Goal: Participate in discussion: Engage in conversation with other users on a specific topic

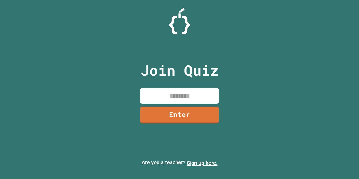
click at [175, 94] on input at bounding box center [179, 95] width 79 height 15
type input "********"
click at [193, 107] on link "Enter" at bounding box center [179, 115] width 79 height 17
click at [179, 13] on div at bounding box center [179, 13] width 0 height 0
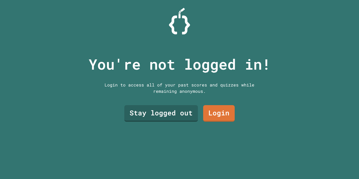
click at [221, 111] on link "Login" at bounding box center [219, 113] width 32 height 17
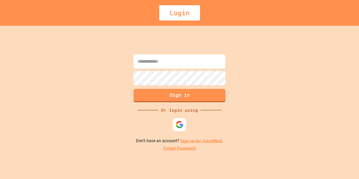
click at [179, 130] on div at bounding box center [179, 124] width 13 height 13
click at [180, 125] on img at bounding box center [179, 124] width 9 height 9
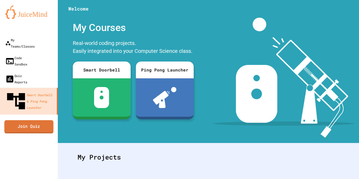
click at [38, 120] on link "Join Quiz" at bounding box center [28, 126] width 49 height 13
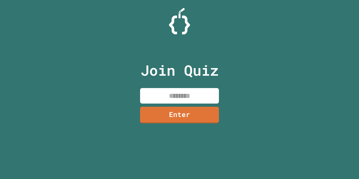
click at [207, 92] on input at bounding box center [179, 95] width 79 height 15
type input "********"
click at [208, 115] on link "Enter" at bounding box center [179, 115] width 79 height 17
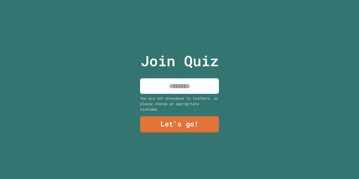
click at [206, 120] on link "Let's go!" at bounding box center [179, 124] width 79 height 17
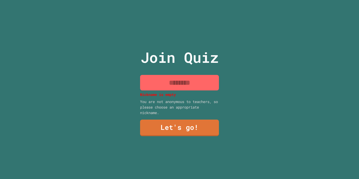
click at [191, 83] on input at bounding box center [179, 82] width 79 height 15
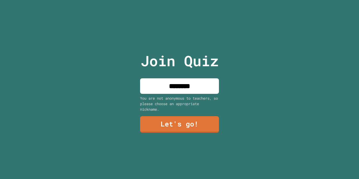
type input "********"
click at [217, 126] on link "Let's go!" at bounding box center [179, 124] width 79 height 17
click at [179, 0] on div at bounding box center [179, 0] width 0 height 0
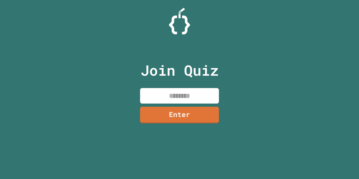
click at [153, 84] on div "Join Quiz Enter" at bounding box center [179, 89] width 89 height 153
click at [200, 99] on input at bounding box center [179, 95] width 79 height 15
type input "********"
click at [193, 119] on link "Enter" at bounding box center [179, 115] width 79 height 17
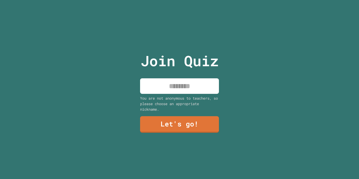
click at [209, 85] on input at bounding box center [179, 85] width 79 height 15
type input "********"
click at [206, 132] on link "Let's go!" at bounding box center [179, 124] width 79 height 17
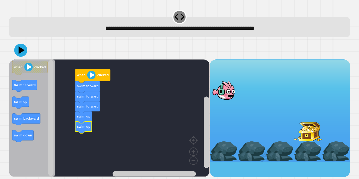
click at [92, 77] on image "Blockly Workspace" at bounding box center [91, 75] width 8 height 8
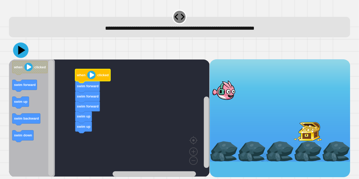
click at [17, 53] on icon at bounding box center [20, 50] width 15 height 15
click at [105, 78] on icon "Blockly Workspace" at bounding box center [92, 76] width 35 height 14
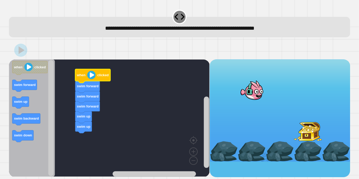
click at [90, 75] on image "Blockly Workspace" at bounding box center [91, 75] width 8 height 8
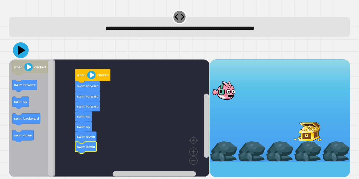
click at [17, 50] on icon at bounding box center [21, 50] width 16 height 16
click at [91, 78] on image "Blockly Workspace" at bounding box center [91, 75] width 8 height 8
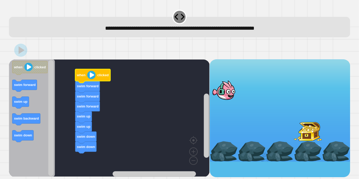
click at [91, 78] on image "Blockly Workspace" at bounding box center [91, 75] width 8 height 8
click at [85, 107] on text "swim forward" at bounding box center [88, 106] width 22 height 4
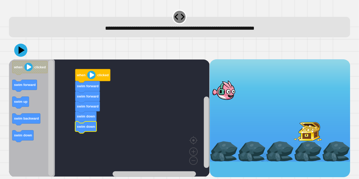
click at [91, 73] on image "Blockly Workspace" at bounding box center [91, 75] width 8 height 8
click at [14, 52] on div at bounding box center [179, 50] width 341 height 18
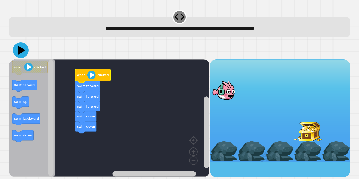
click at [17, 53] on icon at bounding box center [21, 50] width 16 height 16
click at [82, 75] on text "when" at bounding box center [81, 75] width 9 height 4
click at [88, 79] on image "Blockly Workspace" at bounding box center [91, 75] width 8 height 8
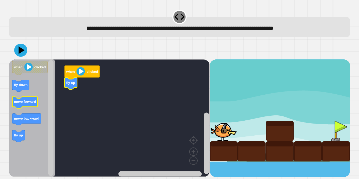
click at [20, 102] on text "move forward" at bounding box center [25, 102] width 22 height 4
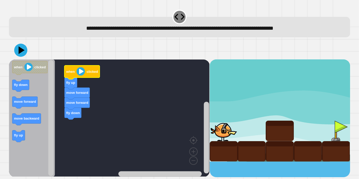
click at [84, 70] on image "Blockly Workspace" at bounding box center [80, 71] width 8 height 8
click at [17, 52] on icon at bounding box center [21, 50] width 16 height 16
click at [81, 70] on image "Blockly Workspace" at bounding box center [80, 71] width 8 height 8
click at [86, 76] on icon "Blockly Workspace" at bounding box center [82, 72] width 35 height 14
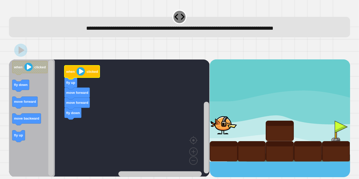
click at [77, 74] on image "Blockly Workspace" at bounding box center [80, 71] width 8 height 8
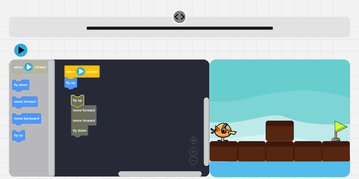
click at [99, 94] on div "when clicked fly up fly up move forward move forward fly down when clicked fly …" at bounding box center [109, 118] width 200 height 118
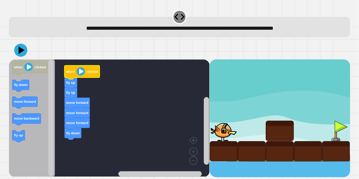
click at [79, 70] on image "Blockly Workspace" at bounding box center [80, 71] width 8 height 8
click at [79, 75] on image "Blockly Workspace" at bounding box center [80, 71] width 8 height 8
click at [81, 74] on image "Blockly Workspace" at bounding box center [80, 71] width 8 height 8
click at [24, 51] on icon at bounding box center [21, 50] width 16 height 16
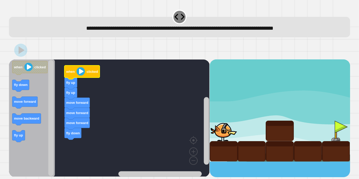
click at [81, 76] on image "Blockly Workspace" at bounding box center [80, 71] width 8 height 8
click at [76, 70] on image "Blockly Workspace" at bounding box center [80, 71] width 8 height 8
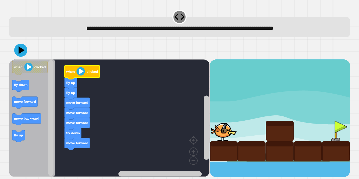
click at [79, 74] on image "Blockly Workspace" at bounding box center [80, 71] width 8 height 8
click at [80, 72] on image "Blockly Workspace" at bounding box center [80, 71] width 8 height 8
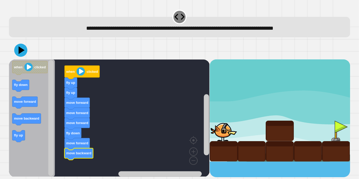
click at [83, 70] on image "Blockly Workspace" at bounding box center [80, 71] width 8 height 8
click at [78, 75] on image "Blockly Workspace" at bounding box center [80, 71] width 8 height 8
click at [78, 73] on image "Blockly Workspace" at bounding box center [80, 71] width 8 height 8
click at [77, 73] on image "Blockly Workspace" at bounding box center [80, 71] width 8 height 8
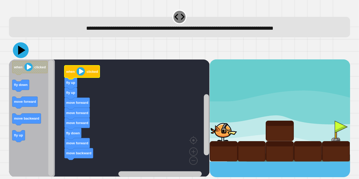
click at [22, 50] on icon at bounding box center [21, 50] width 7 height 9
click at [79, 71] on image "Blockly Workspace" at bounding box center [80, 71] width 8 height 8
click at [83, 74] on image "Blockly Workspace" at bounding box center [80, 71] width 8 height 8
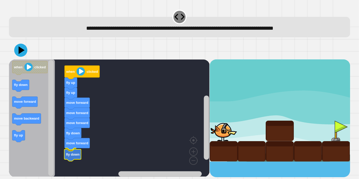
click at [72, 153] on text "fly down" at bounding box center [73, 154] width 14 height 4
click at [83, 72] on image "Blockly Workspace" at bounding box center [80, 71] width 8 height 8
click at [80, 73] on image "Blockly Workspace" at bounding box center [80, 71] width 8 height 8
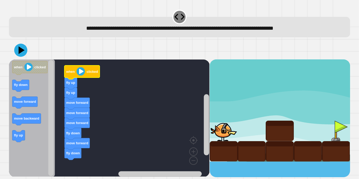
click at [80, 73] on image "Blockly Workspace" at bounding box center [80, 71] width 8 height 8
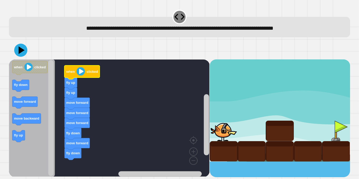
click at [80, 73] on image "Blockly Workspace" at bounding box center [80, 71] width 8 height 8
click at [75, 72] on icon "Blockly Workspace" at bounding box center [82, 72] width 35 height 14
click at [78, 75] on image "Blockly Workspace" at bounding box center [80, 71] width 8 height 8
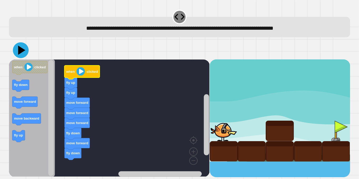
click at [20, 53] on icon at bounding box center [21, 50] width 16 height 16
click at [79, 73] on image "Blockly Workspace" at bounding box center [80, 71] width 8 height 8
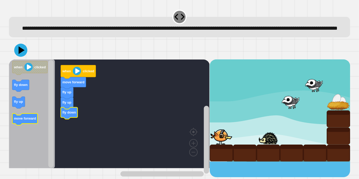
click at [33, 120] on text "move forward" at bounding box center [25, 118] width 22 height 4
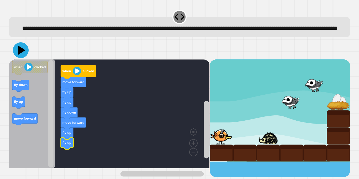
click at [22, 58] on icon at bounding box center [21, 50] width 16 height 16
click at [76, 75] on image "Blockly Workspace" at bounding box center [77, 71] width 8 height 8
click at [131, 79] on rect "Blockly Workspace" at bounding box center [109, 113] width 200 height 109
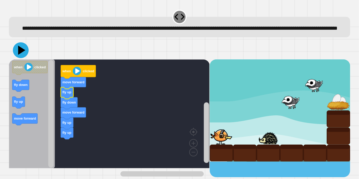
click at [22, 58] on icon at bounding box center [21, 50] width 16 height 16
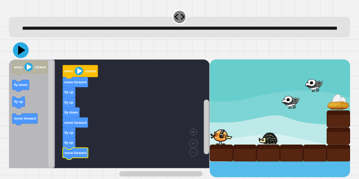
click at [26, 58] on icon at bounding box center [21, 50] width 16 height 16
click at [20, 58] on icon at bounding box center [21, 50] width 16 height 16
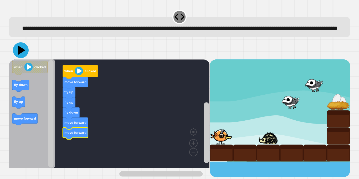
click at [18, 58] on icon at bounding box center [21, 50] width 16 height 16
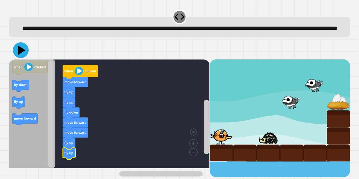
click at [23, 56] on icon at bounding box center [21, 50] width 16 height 16
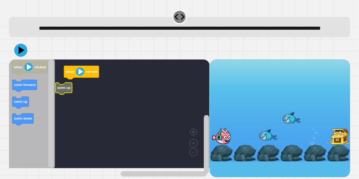
click at [73, 96] on rect "Blockly Workspace" at bounding box center [109, 113] width 200 height 109
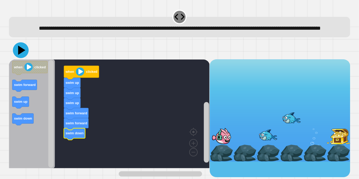
click at [23, 58] on icon at bounding box center [21, 50] width 16 height 16
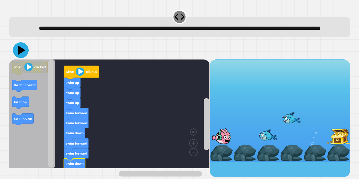
click at [18, 58] on icon at bounding box center [21, 50] width 16 height 16
click at [23, 58] on icon at bounding box center [21, 50] width 16 height 16
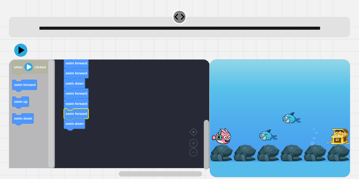
click at [208, 143] on rect "Blockly Workspace" at bounding box center [206, 145] width 5 height 50
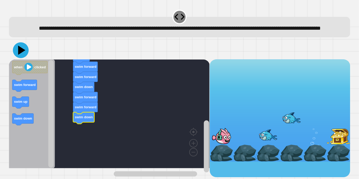
click at [19, 55] on icon at bounding box center [21, 50] width 7 height 9
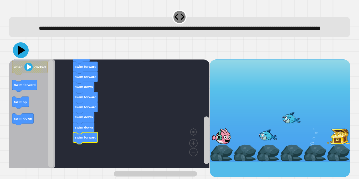
click at [27, 58] on button at bounding box center [21, 50] width 16 height 16
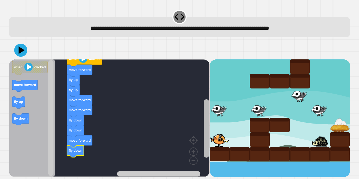
click at [210, 139] on div "when clicked move forward fly up fly up move forward move forward fly down fly …" at bounding box center [179, 118] width 341 height 118
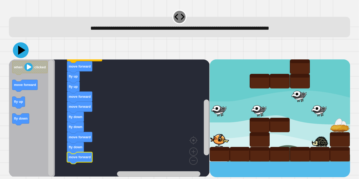
click at [19, 48] on icon at bounding box center [21, 50] width 7 height 9
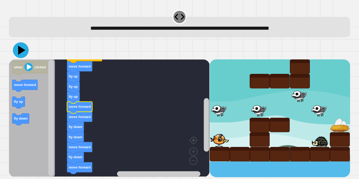
click at [20, 54] on icon at bounding box center [21, 50] width 16 height 16
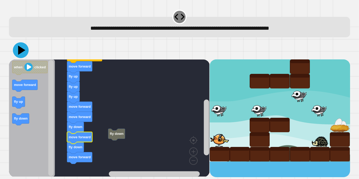
click at [22, 49] on icon at bounding box center [21, 50] width 7 height 9
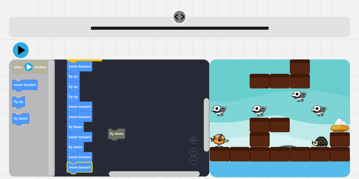
click at [20, 55] on icon at bounding box center [21, 50] width 16 height 16
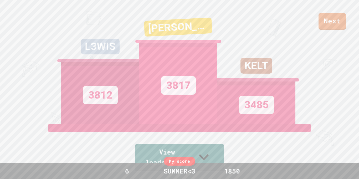
click at [217, 155] on link "View leaderboard" at bounding box center [179, 157] width 89 height 27
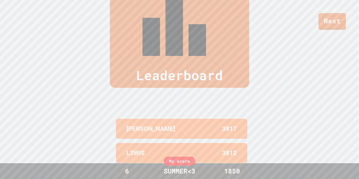
scroll to position [217, 0]
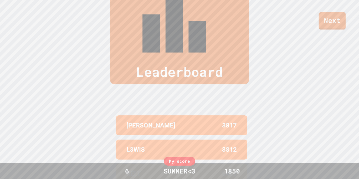
click at [326, 24] on link "Next" at bounding box center [332, 20] width 27 height 17
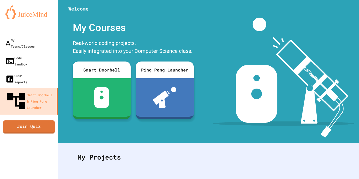
click at [46, 120] on link "Join Quiz" at bounding box center [29, 126] width 52 height 13
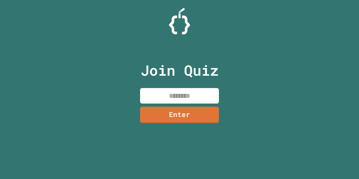
click at [152, 91] on input at bounding box center [179, 95] width 79 height 15
type input "********"
click at [182, 115] on link "Enter" at bounding box center [179, 114] width 76 height 17
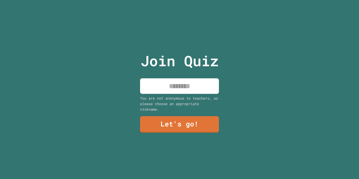
click at [172, 90] on input at bounding box center [179, 85] width 79 height 15
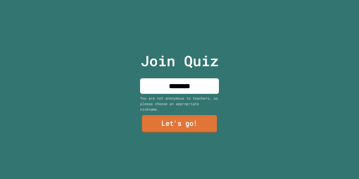
type input "********"
click at [180, 127] on link "Let's go!" at bounding box center [179, 123] width 75 height 17
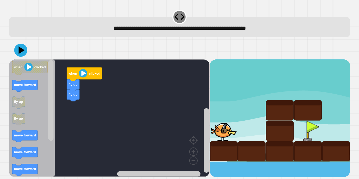
click at [74, 106] on div "when clicked fly up fly up when clicked move forward fly up fly up move forward…" at bounding box center [109, 118] width 200 height 118
click at [56, 120] on div "when clicked fly up fly up when clicked move forward fly up fly up move forward…" at bounding box center [109, 118] width 200 height 118
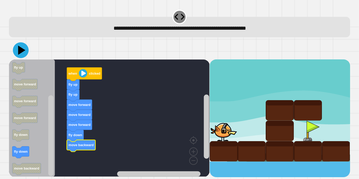
click at [25, 53] on icon at bounding box center [21, 50] width 16 height 16
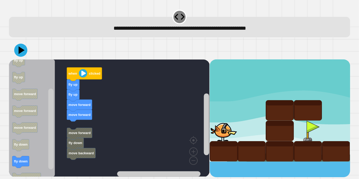
click at [81, 126] on div "when clicked fly up fly up move forward move forward move forward fly down move…" at bounding box center [109, 118] width 200 height 118
click at [68, 125] on div "when clicked fly up fly up move forward move forward move forward fly down move…" at bounding box center [109, 118] width 200 height 118
click at [54, 128] on div "when clicked fly up fly up move forward move forward move forward fly down move…" at bounding box center [109, 118] width 200 height 118
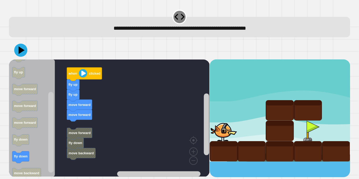
click at [55, 129] on div "when clicked fly up fly up move forward move forward move forward fly down move…" at bounding box center [109, 118] width 200 height 118
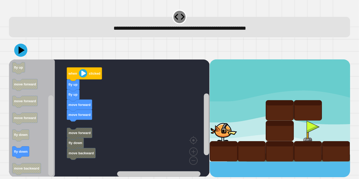
click at [55, 129] on rect "Blockly Workspace" at bounding box center [109, 117] width 200 height 117
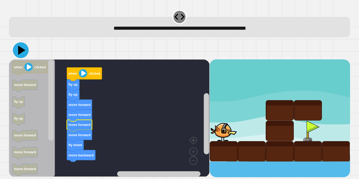
click at [20, 53] on icon at bounding box center [21, 50] width 7 height 9
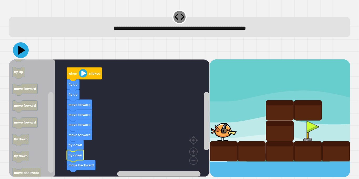
click at [20, 53] on icon at bounding box center [21, 50] width 16 height 16
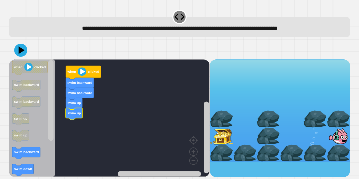
click at [40, 148] on icon "when clicked swim backward swim backward swim up swim up swim backward swim dow…" at bounding box center [32, 117] width 46 height 117
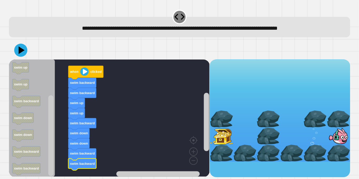
click at [24, 49] on icon at bounding box center [20, 50] width 13 height 13
click at [58, 178] on div "when clicked swim backward swim backward swim up swim up swim backward swim dow…" at bounding box center [179, 109] width 344 height 140
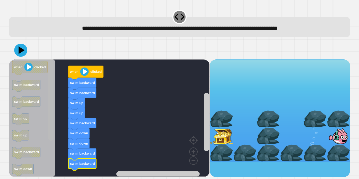
click at [50, 83] on rect "Blockly Workspace" at bounding box center [50, 100] width 5 height 81
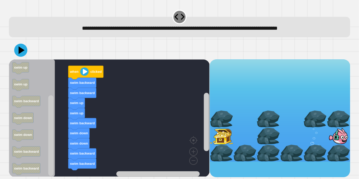
click at [27, 46] on div at bounding box center [179, 50] width 341 height 18
click at [18, 49] on icon at bounding box center [21, 50] width 16 height 16
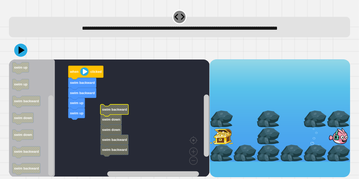
click at [118, 117] on icon "Blockly Workspace" at bounding box center [110, 121] width 21 height 12
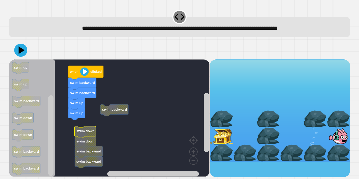
click at [92, 129] on icon "Blockly Workspace" at bounding box center [85, 132] width 21 height 12
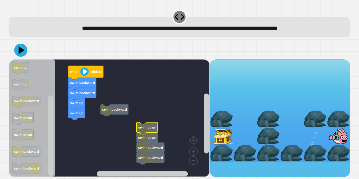
click at [154, 125] on icon "Blockly Workspace" at bounding box center [146, 128] width 21 height 12
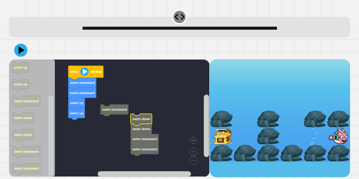
click at [148, 117] on icon "Blockly Workspace" at bounding box center [141, 120] width 21 height 12
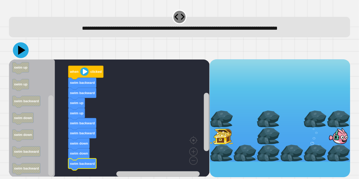
click at [25, 48] on icon at bounding box center [21, 50] width 16 height 16
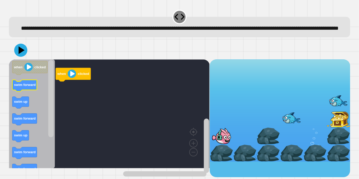
click at [33, 87] on text "swim forward" at bounding box center [25, 85] width 22 height 4
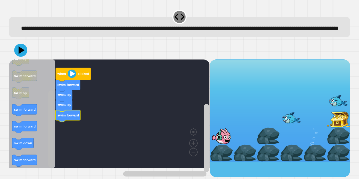
click at [57, 151] on div "when clicked swim forward swim up swim up swim forward when clicked swim forwar…" at bounding box center [109, 118] width 200 height 118
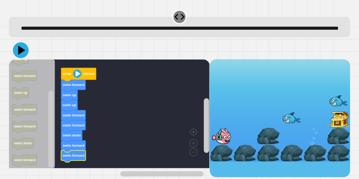
click at [17, 58] on icon at bounding box center [21, 50] width 16 height 16
click at [24, 57] on icon at bounding box center [21, 50] width 16 height 16
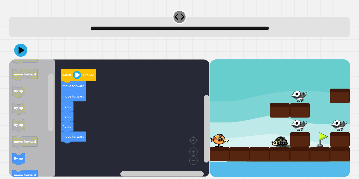
click at [49, 121] on rect "Blockly Workspace" at bounding box center [50, 103] width 5 height 58
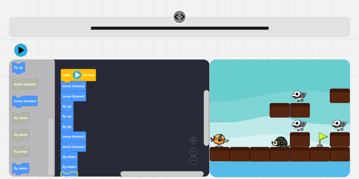
click at [23, 55] on icon at bounding box center [20, 50] width 13 height 13
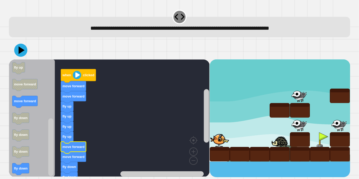
click at [21, 49] on icon at bounding box center [20, 50] width 13 height 13
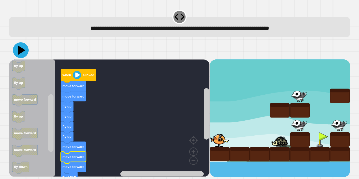
click at [17, 55] on icon at bounding box center [21, 50] width 16 height 16
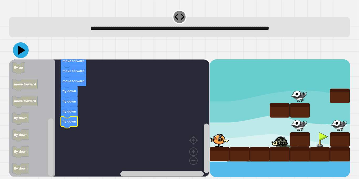
click at [21, 54] on icon at bounding box center [21, 50] width 16 height 16
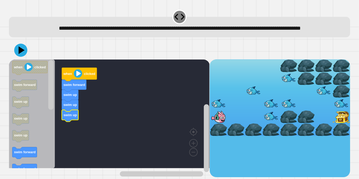
click at [77, 122] on icon "Blockly Workspace" at bounding box center [70, 116] width 17 height 12
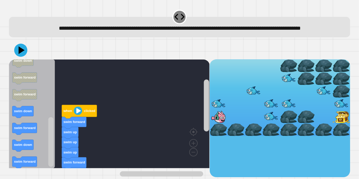
click at [208, 80] on rect "Blockly Workspace" at bounding box center [206, 105] width 5 height 52
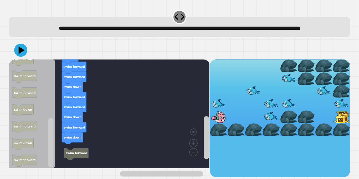
click at [25, 57] on icon at bounding box center [20, 50] width 13 height 13
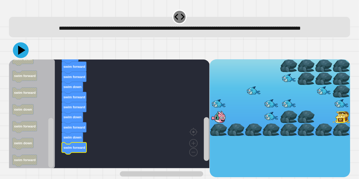
click at [18, 58] on icon at bounding box center [21, 50] width 16 height 16
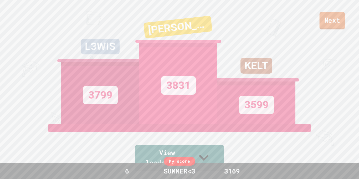
click at [321, 25] on link "Next" at bounding box center [331, 20] width 25 height 17
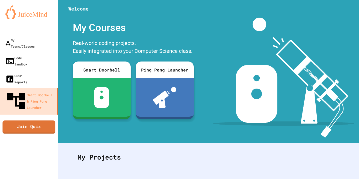
click at [41, 120] on link "Join Quiz" at bounding box center [29, 126] width 53 height 13
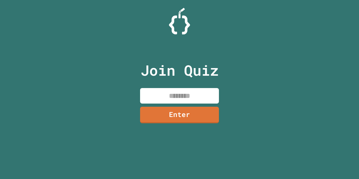
click at [200, 96] on input at bounding box center [179, 95] width 79 height 15
type input "*"
type input "********"
click at [201, 123] on link "Enter" at bounding box center [179, 115] width 79 height 17
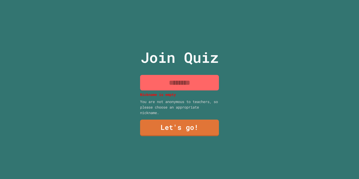
click at [174, 89] on input at bounding box center [179, 82] width 79 height 15
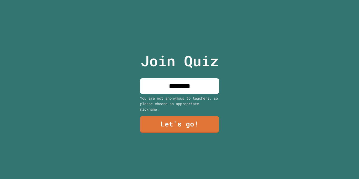
type input "********"
click at [209, 126] on link "Let's go!" at bounding box center [179, 124] width 79 height 17
click at [179, 0] on div at bounding box center [179, 0] width 0 height 0
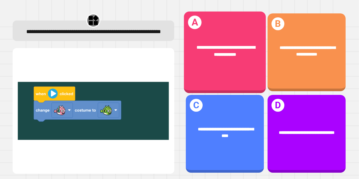
click at [251, 76] on div "**********" at bounding box center [225, 53] width 82 height 82
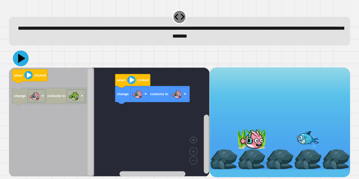
click at [20, 56] on icon at bounding box center [21, 58] width 7 height 9
click at [165, 102] on div "change costume to when clicked when clicked change costume to" at bounding box center [109, 123] width 200 height 110
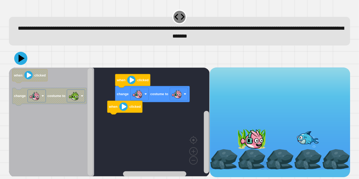
click at [136, 121] on div "change costume to when clicked when clicked when clicked change costume to" at bounding box center [109, 123] width 200 height 110
click at [89, 109] on div "change costume to when clicked when clicked when clicked change costume to" at bounding box center [109, 123] width 200 height 110
click at [75, 111] on icon "when clicked change costume to" at bounding box center [51, 122] width 85 height 109
click at [94, 132] on icon "when clicked change costume to" at bounding box center [51, 122] width 85 height 109
click at [58, 101] on icon "Blockly Workspace" at bounding box center [49, 97] width 74 height 18
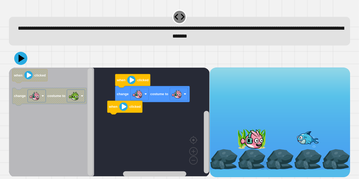
click at [20, 64] on icon at bounding box center [20, 58] width 13 height 13
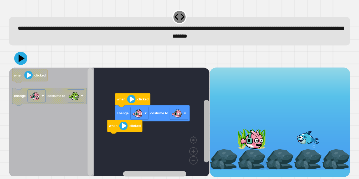
click at [200, 120] on div "change costume to when clicked when clicked when clicked change costume to" at bounding box center [109, 123] width 200 height 110
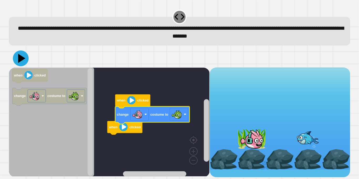
click at [18, 57] on icon at bounding box center [21, 58] width 16 height 16
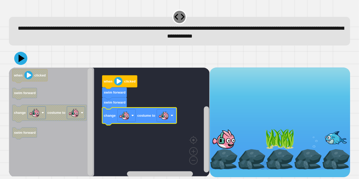
click at [167, 115] on image "Blockly Workspace" at bounding box center [163, 115] width 11 height 11
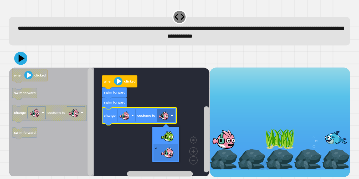
click at [166, 139] on rect "Blockly Workspace" at bounding box center [109, 122] width 200 height 109
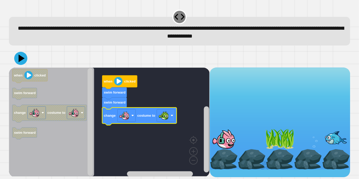
click at [18, 56] on icon at bounding box center [20, 58] width 13 height 13
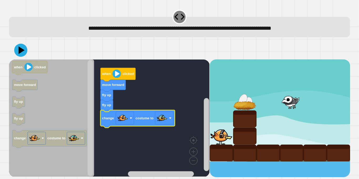
click at [160, 122] on image "Blockly Workspace" at bounding box center [162, 118] width 11 height 11
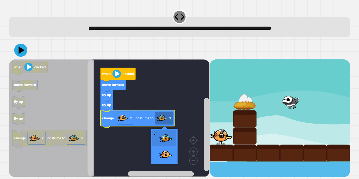
click at [169, 150] on rect "Blockly Workspace" at bounding box center [109, 117] width 200 height 117
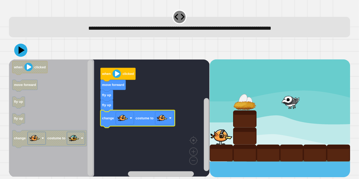
click at [21, 46] on icon at bounding box center [20, 50] width 13 height 13
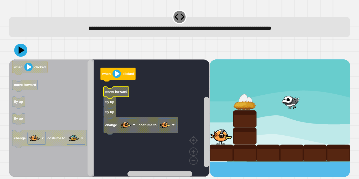
click at [110, 97] on icon "Blockly Workspace" at bounding box center [116, 92] width 25 height 12
click at [111, 93] on text "move forward" at bounding box center [116, 92] width 22 height 4
click at [113, 92] on text "move forward" at bounding box center [116, 92] width 22 height 4
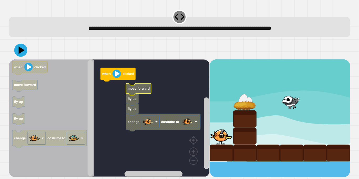
click at [143, 100] on rect "Blockly Workspace" at bounding box center [109, 117] width 200 height 117
click at [144, 93] on icon "Blockly Workspace" at bounding box center [138, 89] width 25 height 12
click at [138, 97] on icon "Blockly Workspace" at bounding box center [132, 100] width 13 height 12
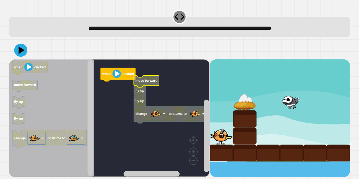
click at [151, 84] on icon "Blockly Workspace" at bounding box center [146, 81] width 25 height 12
click at [145, 86] on icon "Blockly Workspace" at bounding box center [146, 81] width 25 height 12
click at [146, 86] on icon "Blockly Workspace" at bounding box center [140, 92] width 13 height 12
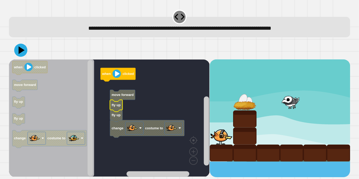
click at [119, 106] on text "fly up" at bounding box center [116, 105] width 9 height 4
click at [119, 112] on icon "Blockly Workspace" at bounding box center [116, 116] width 13 height 12
click at [121, 104] on icon "Blockly Workspace" at bounding box center [116, 106] width 13 height 12
click at [121, 105] on icon "Blockly Workspace" at bounding box center [116, 106] width 13 height 12
click at [122, 102] on icon "Blockly Workspace" at bounding box center [116, 106] width 13 height 12
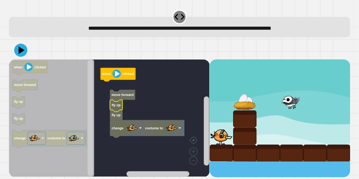
click at [124, 97] on text "move forward" at bounding box center [123, 95] width 22 height 4
click at [122, 100] on icon "Blockly Workspace" at bounding box center [122, 96] width 25 height 12
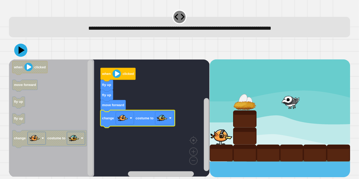
click at [19, 51] on icon at bounding box center [22, 50] width 6 height 8
click at [19, 37] on div "**********" at bounding box center [179, 27] width 341 height 20
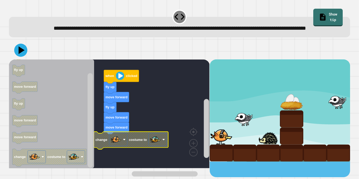
click at [157, 145] on image "Blockly Workspace" at bounding box center [155, 139] width 11 height 11
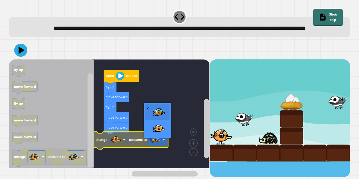
click at [177, 79] on rect "Blockly Workspace" at bounding box center [109, 113] width 200 height 109
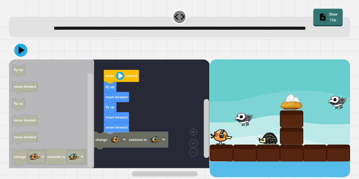
click at [23, 55] on icon at bounding box center [20, 50] width 13 height 13
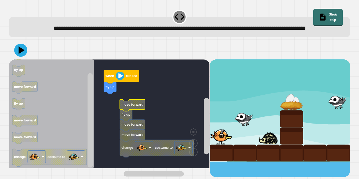
click at [131, 111] on icon "Blockly Workspace" at bounding box center [132, 105] width 25 height 12
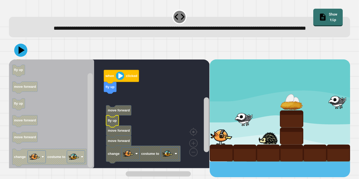
click at [112, 122] on text "fly up" at bounding box center [112, 120] width 9 height 4
click at [112, 127] on icon "Blockly Workspace" at bounding box center [112, 121] width 13 height 12
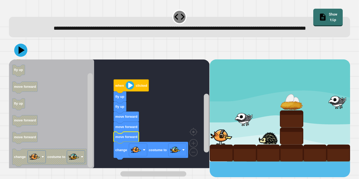
click at [21, 54] on icon at bounding box center [20, 50] width 13 height 13
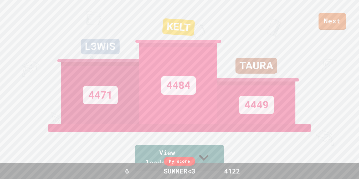
scroll to position [217, 0]
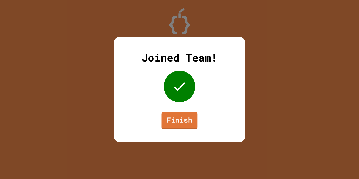
click at [187, 117] on link "Finish" at bounding box center [180, 120] width 36 height 17
click at [182, 117] on link "Finish" at bounding box center [179, 120] width 36 height 17
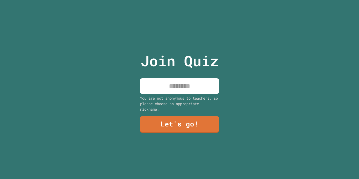
click at [192, 91] on input at bounding box center [179, 85] width 79 height 15
type input "********"
click at [199, 119] on link "Let's go!" at bounding box center [179, 123] width 80 height 17
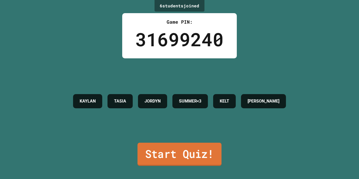
click at [201, 154] on link "Start Quiz!" at bounding box center [179, 154] width 84 height 23
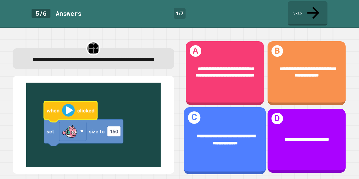
click at [237, 110] on div "**********" at bounding box center [225, 140] width 82 height 67
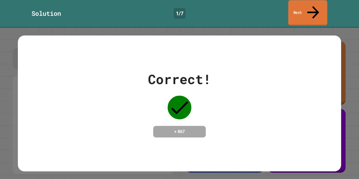
click at [303, 5] on link "Next" at bounding box center [307, 12] width 39 height 25
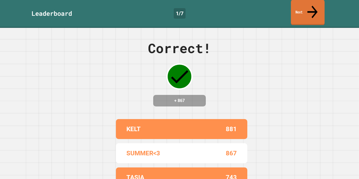
click at [308, 10] on link "Next" at bounding box center [308, 12] width 34 height 25
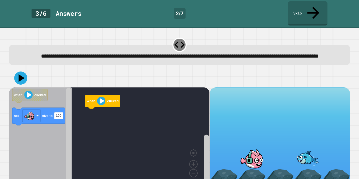
click at [71, 106] on div "when clicked when clicked set size to 100" at bounding box center [109, 138] width 200 height 102
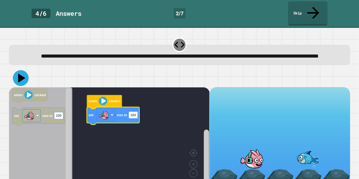
click at [16, 72] on icon at bounding box center [21, 78] width 16 height 16
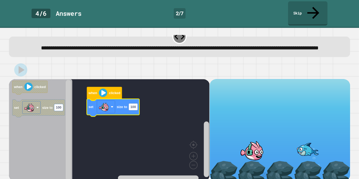
scroll to position [9, 0]
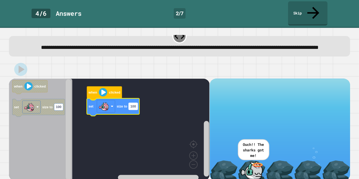
click at [136, 104] on rect "Blockly Workspace" at bounding box center [133, 106] width 9 height 7
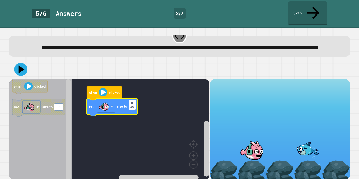
type input "***"
click at [102, 90] on image "Blockly Workspace" at bounding box center [103, 92] width 8 height 8
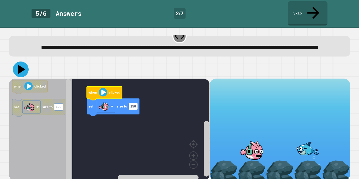
click at [22, 69] on icon at bounding box center [21, 69] width 16 height 16
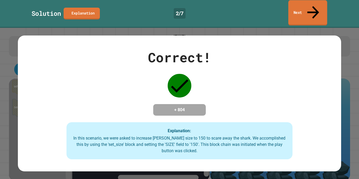
click at [302, 8] on link "Next" at bounding box center [307, 12] width 39 height 25
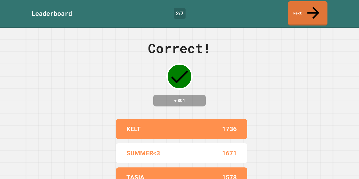
click at [296, 15] on div "Leaderboard 2 / 7 Next" at bounding box center [179, 14] width 359 height 28
click at [294, 11] on link "Next" at bounding box center [307, 12] width 38 height 25
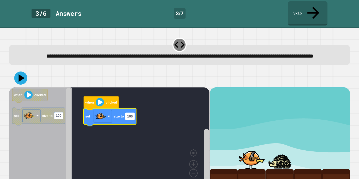
click at [132, 116] on rect "Blockly Workspace" at bounding box center [130, 116] width 9 height 7
type input "***"
click at [11, 74] on div at bounding box center [179, 78] width 341 height 18
click at [18, 74] on icon at bounding box center [20, 77] width 13 height 13
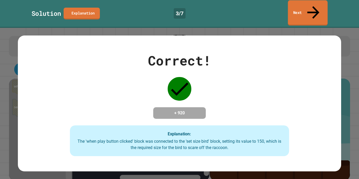
click at [296, 10] on link "Next" at bounding box center [308, 12] width 40 height 25
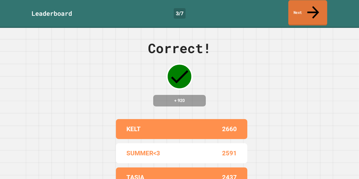
click at [299, 7] on link "Next" at bounding box center [307, 12] width 39 height 25
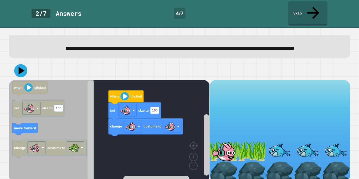
scroll to position [25, 0]
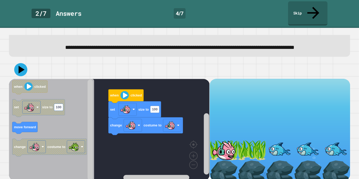
click at [130, 115] on image "Blockly Workspace" at bounding box center [125, 109] width 11 height 11
click at [156, 115] on input "***" at bounding box center [154, 115] width 9 height 7
type input "**"
click at [171, 130] on image "Blockly Workspace" at bounding box center [170, 125] width 11 height 11
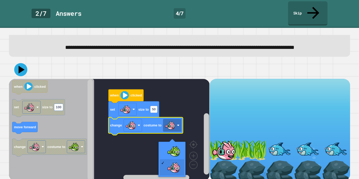
click at [172, 152] on rect "Blockly Workspace" at bounding box center [109, 130] width 200 height 102
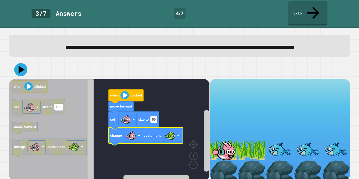
click at [17, 76] on icon at bounding box center [20, 69] width 13 height 13
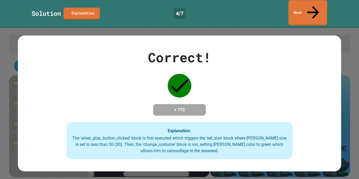
click at [292, 9] on link "Next" at bounding box center [307, 12] width 39 height 25
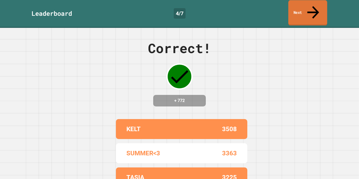
click at [292, 9] on link "Next" at bounding box center [307, 12] width 39 height 25
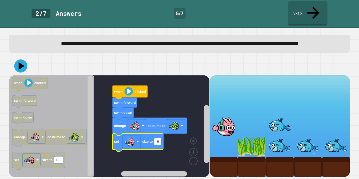
type input "**"
click at [14, 65] on button at bounding box center [20, 65] width 13 height 13
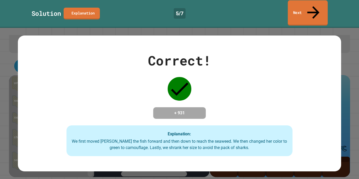
click at [313, 11] on link "Next" at bounding box center [308, 12] width 40 height 25
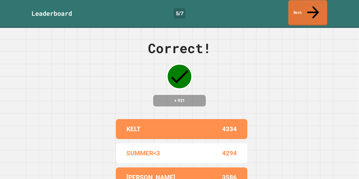
click at [312, 12] on link "Next" at bounding box center [307, 12] width 39 height 25
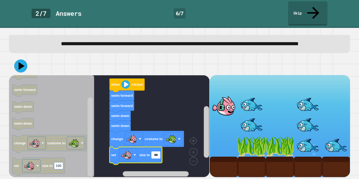
click at [152, 158] on input "***" at bounding box center [155, 154] width 9 height 7
type input "**"
click at [21, 65] on icon at bounding box center [22, 66] width 6 height 8
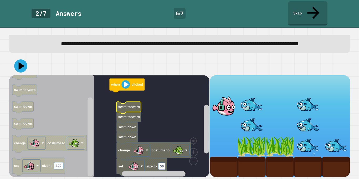
click at [139, 106] on text "swim forward" at bounding box center [129, 107] width 22 height 4
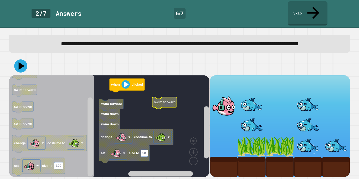
click at [170, 103] on text "swim forward" at bounding box center [165, 102] width 22 height 4
click at [118, 106] on icon "Blockly Workspace" at bounding box center [111, 105] width 25 height 12
click at [120, 104] on text "swim forward" at bounding box center [112, 104] width 22 height 4
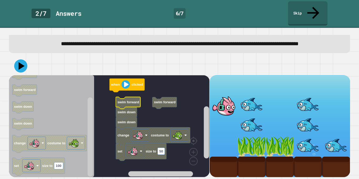
click at [133, 103] on text "swim forward" at bounding box center [128, 102] width 22 height 4
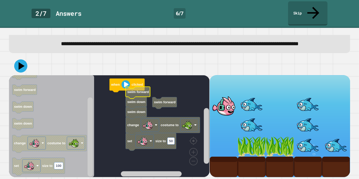
click at [137, 103] on text "swim down" at bounding box center [136, 102] width 18 height 4
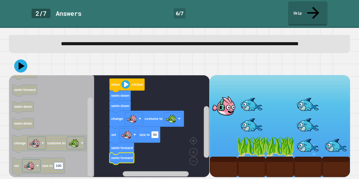
click at [17, 70] on icon at bounding box center [20, 65] width 13 height 13
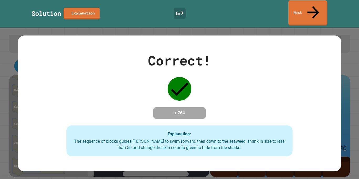
click at [293, 11] on link "Next" at bounding box center [307, 12] width 39 height 25
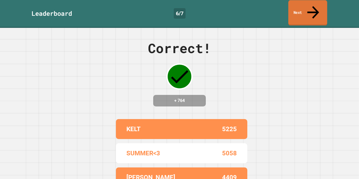
click at [295, 12] on link "Next" at bounding box center [307, 12] width 39 height 25
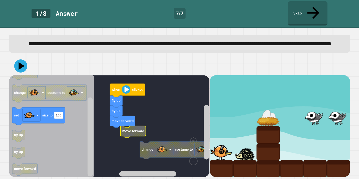
click at [0, 0] on div at bounding box center [0, 0] width 0 height 0
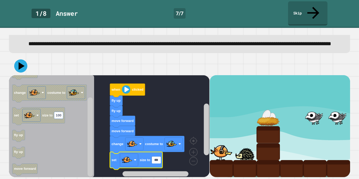
click at [156, 162] on input "***" at bounding box center [156, 160] width 9 height 7
type input "**"
click at [23, 66] on icon at bounding box center [22, 66] width 6 height 8
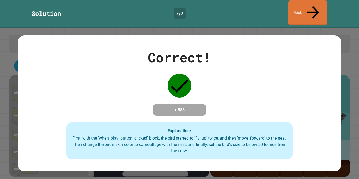
click at [317, 8] on link "Next" at bounding box center [307, 12] width 39 height 25
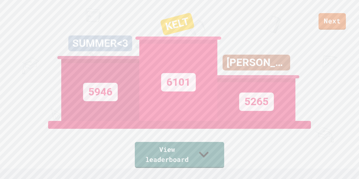
scroll to position [0, 0]
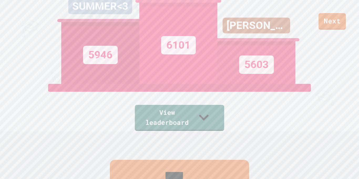
click at [214, 119] on icon at bounding box center [204, 117] width 20 height 20
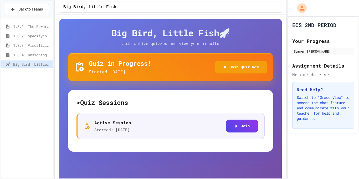
click at [39, 50] on div "1.3.3: Visualizing Logic with Flowcharts" at bounding box center [27, 46] width 53 height 9
click at [35, 43] on span "1.3.3: Visualizing Logic with Flowcharts" at bounding box center [32, 46] width 38 height 6
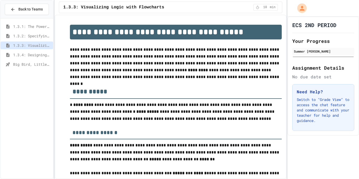
click at [33, 32] on div "1.3.2: Specifying Ideas with Pseudocode" at bounding box center [27, 36] width 53 height 8
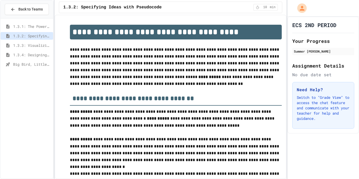
click at [42, 63] on span "Big Bird, Little Fish" at bounding box center [32, 64] width 38 height 6
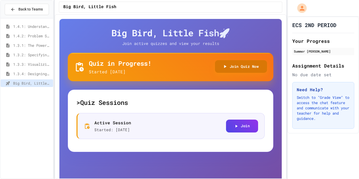
click at [234, 65] on button "Join Quiz Now" at bounding box center [241, 66] width 52 height 13
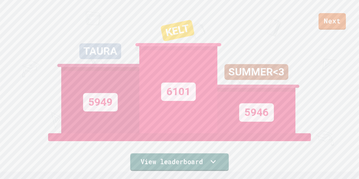
click at [193, 161] on link "View leaderboard" at bounding box center [179, 162] width 99 height 18
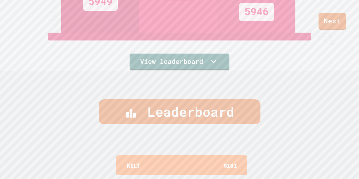
scroll to position [179, 0]
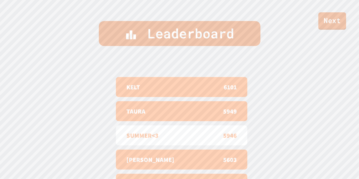
click at [329, 27] on link "Next" at bounding box center [332, 20] width 28 height 17
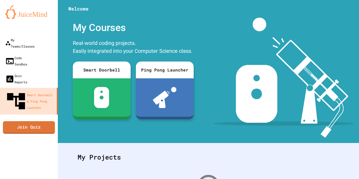
click at [258, 46] on img at bounding box center [283, 78] width 141 height 120
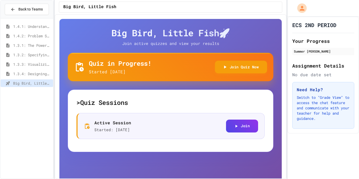
click at [34, 30] on div "1.4.1: Understanding Games with Flowcharts" at bounding box center [27, 27] width 53 height 9
click at [41, 26] on span "1.4.1: Understanding Games with Flowcharts" at bounding box center [32, 27] width 38 height 6
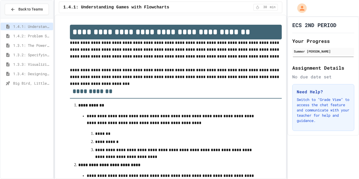
click at [46, 82] on span "Big Bird, Little Fish" at bounding box center [32, 83] width 38 height 6
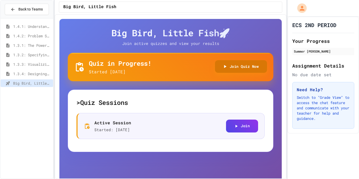
click at [222, 69] on icon "button" at bounding box center [224, 66] width 5 height 5
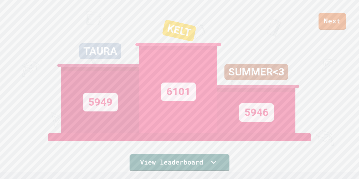
click at [221, 78] on div "SUMMER<3" at bounding box center [256, 76] width 78 height 24
click at [218, 159] on icon at bounding box center [213, 162] width 11 height 11
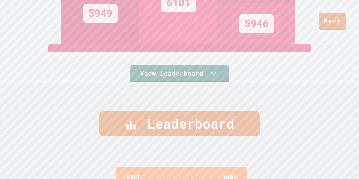
click at [214, 168] on div "KELT 6101" at bounding box center [181, 177] width 131 height 20
